Goal: Navigation & Orientation: Find specific page/section

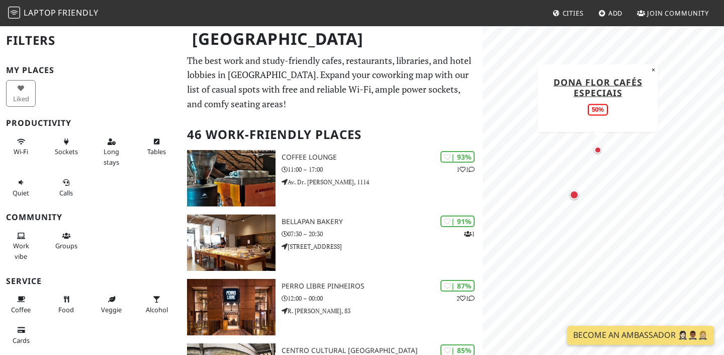
click at [599, 150] on div "Map marker" at bounding box center [598, 149] width 7 height 7
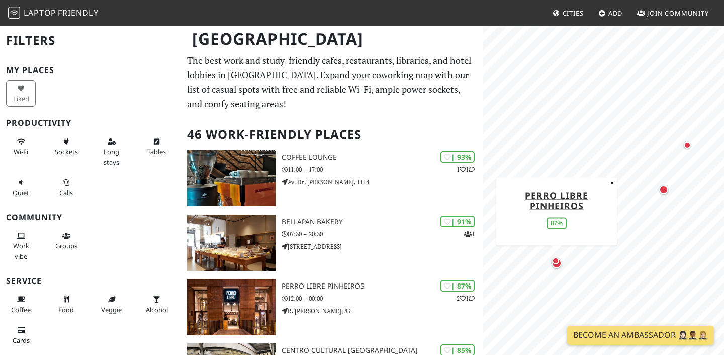
click at [558, 267] on div "Map marker" at bounding box center [557, 263] width 10 height 10
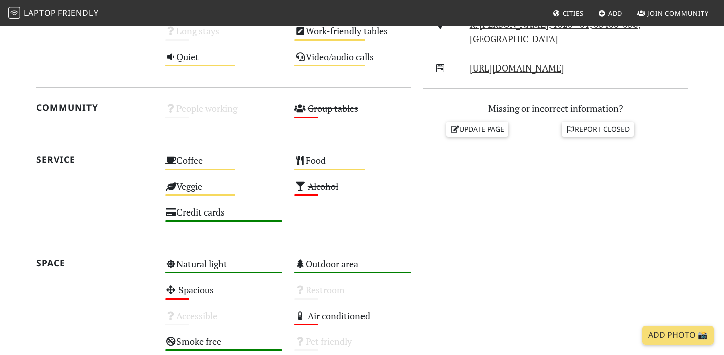
scroll to position [596, 0]
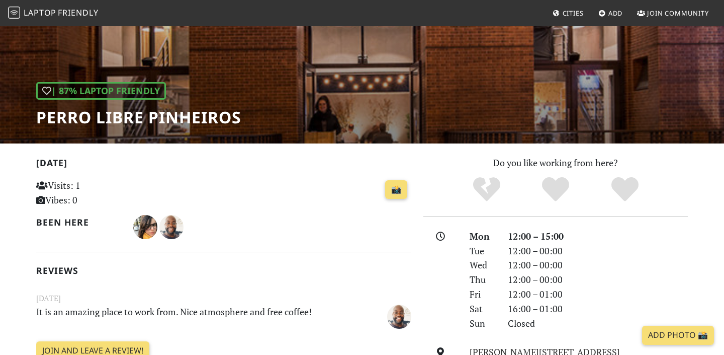
scroll to position [241, 0]
